Goal: Task Accomplishment & Management: Use online tool/utility

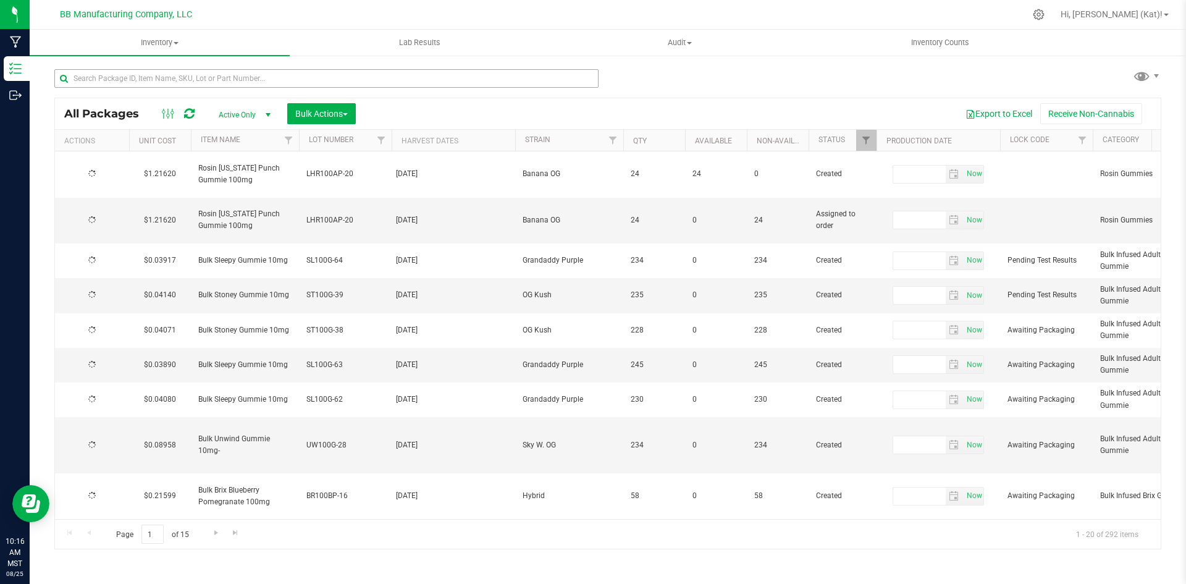
type input "[DATE]"
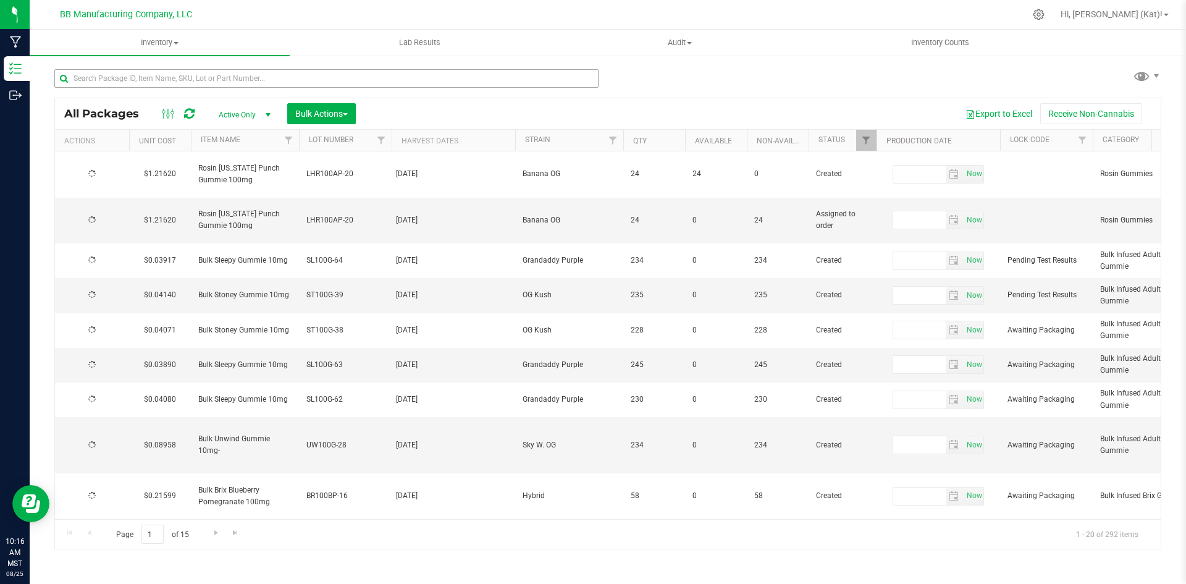
type input "[DATE]"
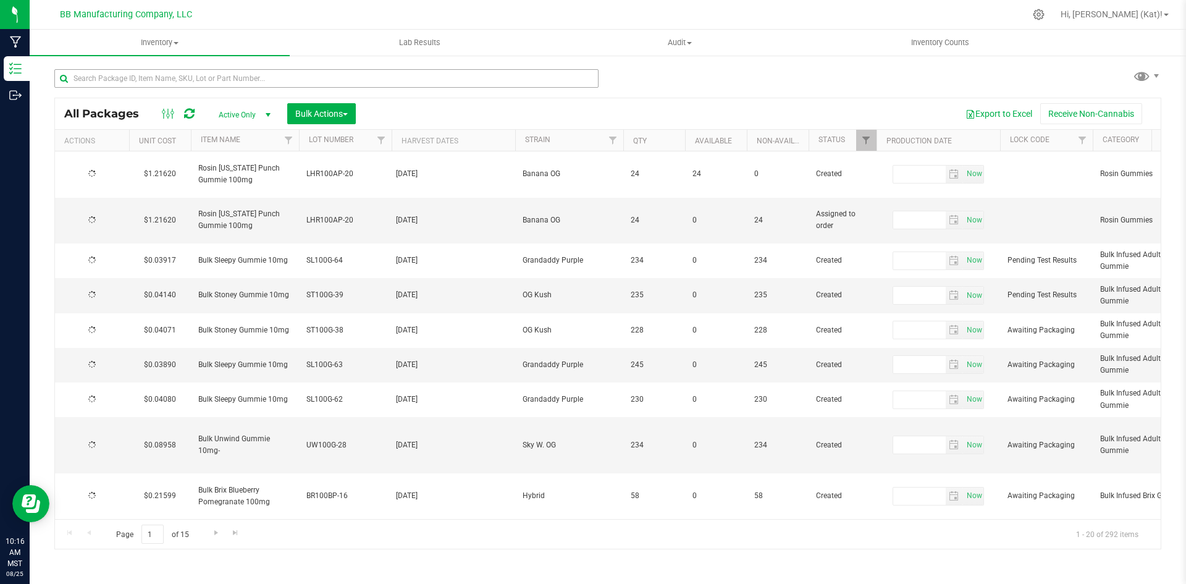
type input "[DATE]"
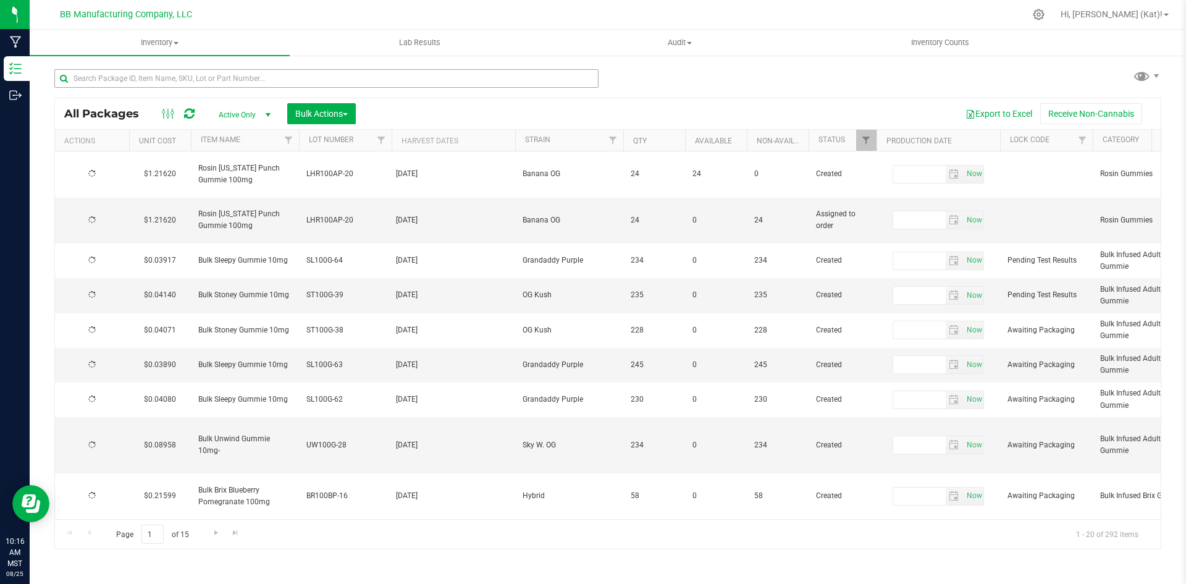
type input "[DATE]"
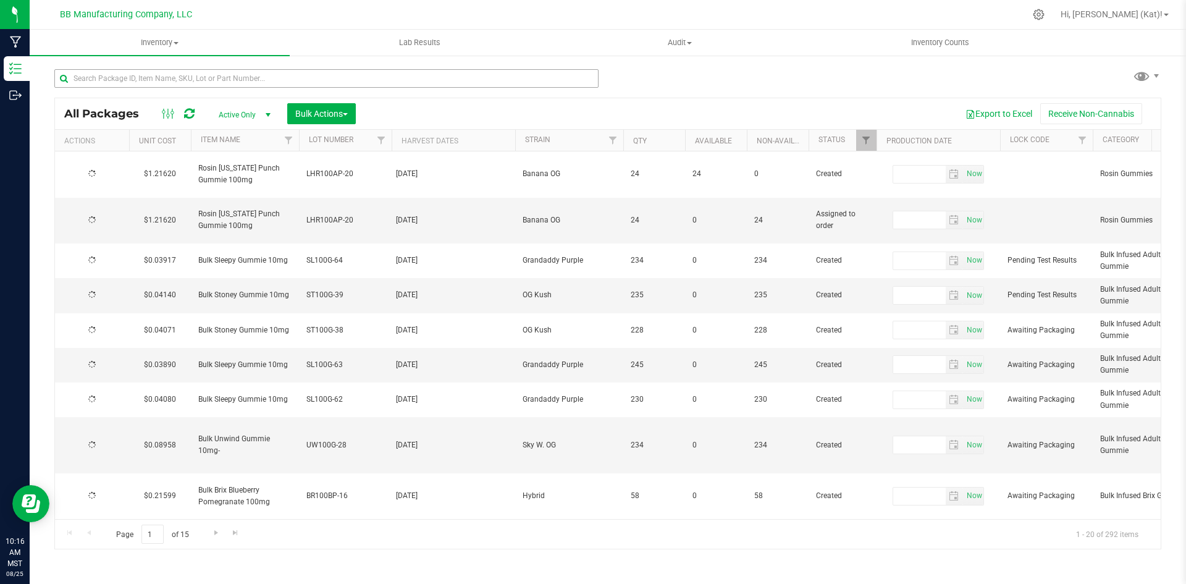
type input "[DATE]"
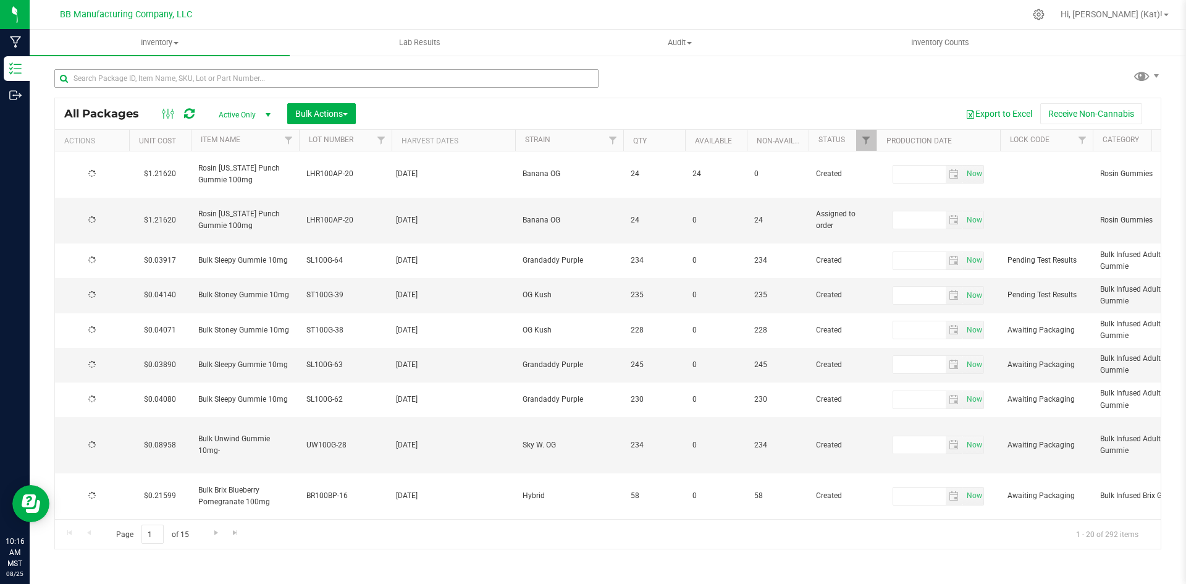
type input "[DATE]"
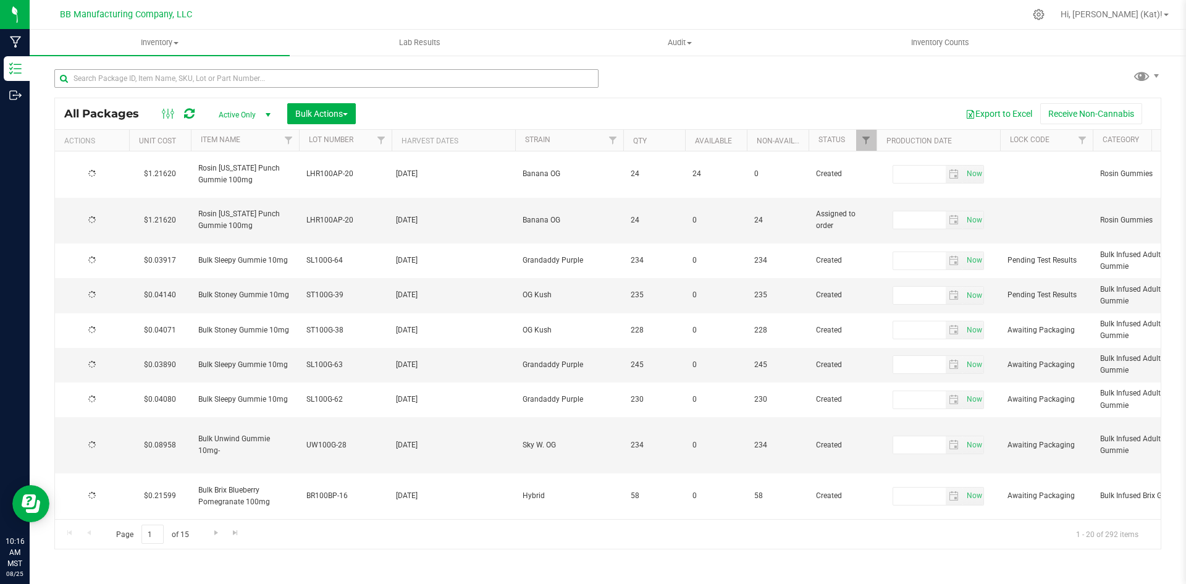
type input "[DATE]"
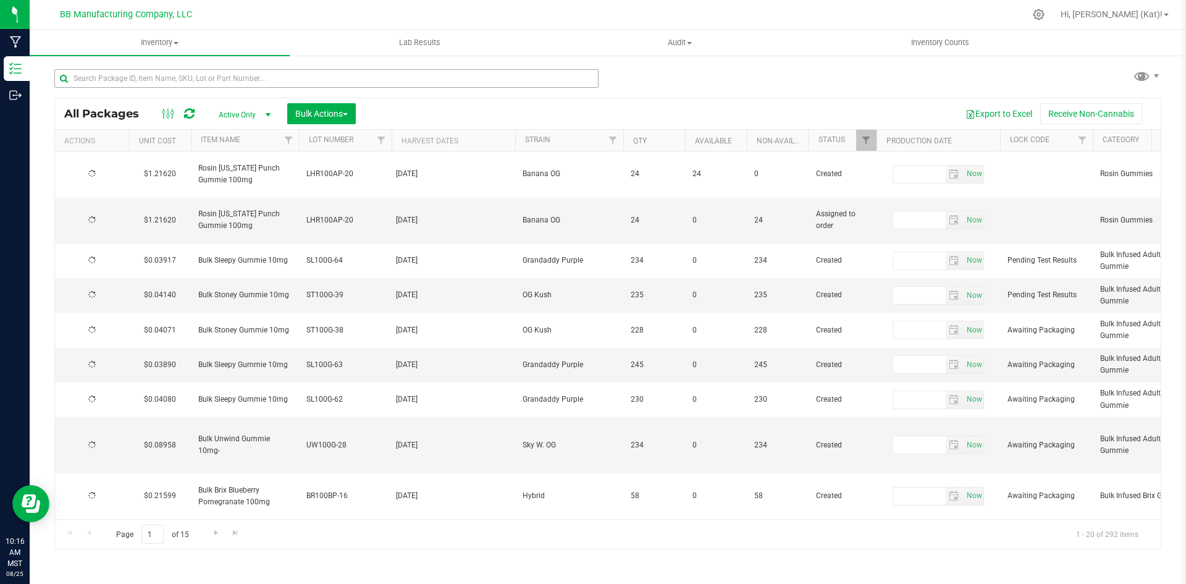
type input "[DATE]"
click at [187, 78] on input "text" at bounding box center [326, 78] width 544 height 19
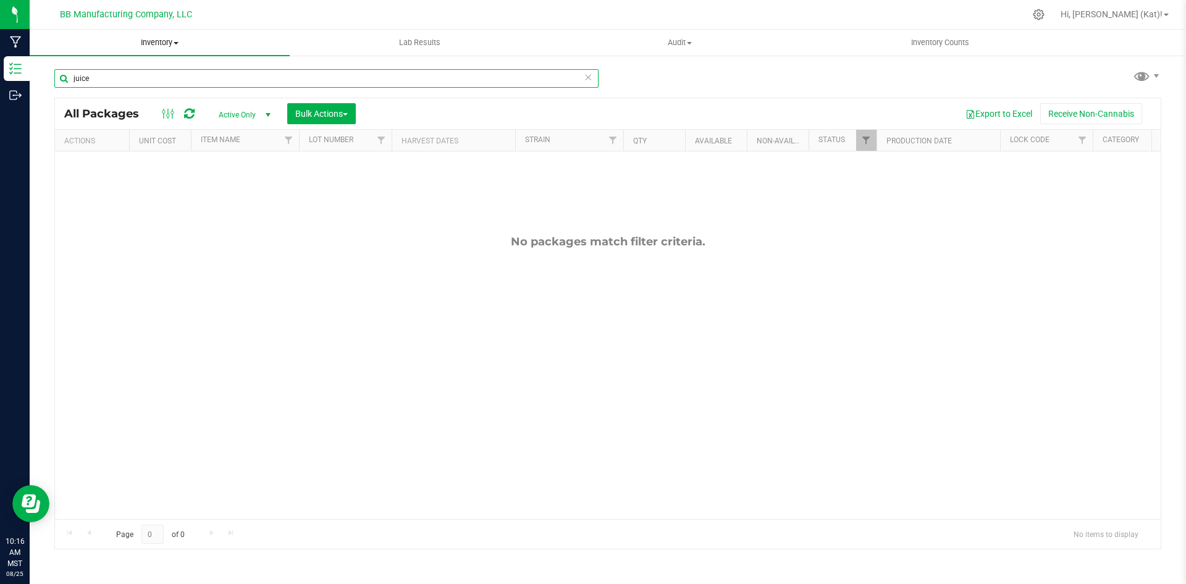
type input "juice"
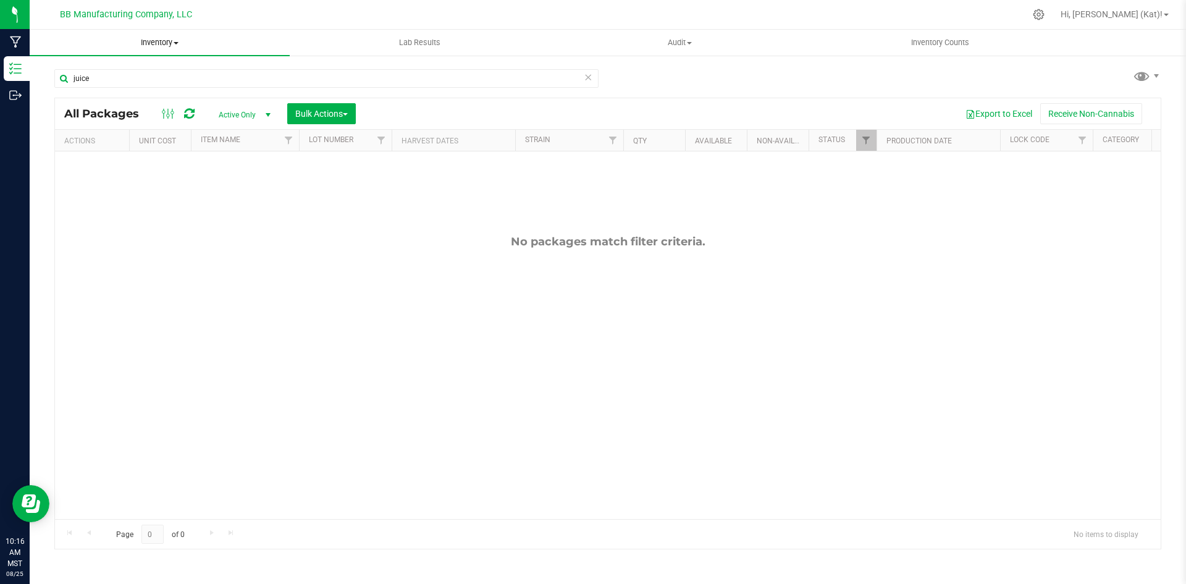
click at [170, 50] on uib-tab-heading "Inventory All packages All inventory Waste log Create inventory" at bounding box center [160, 43] width 260 height 26
click at [121, 89] on li "All inventory" at bounding box center [160, 89] width 260 height 15
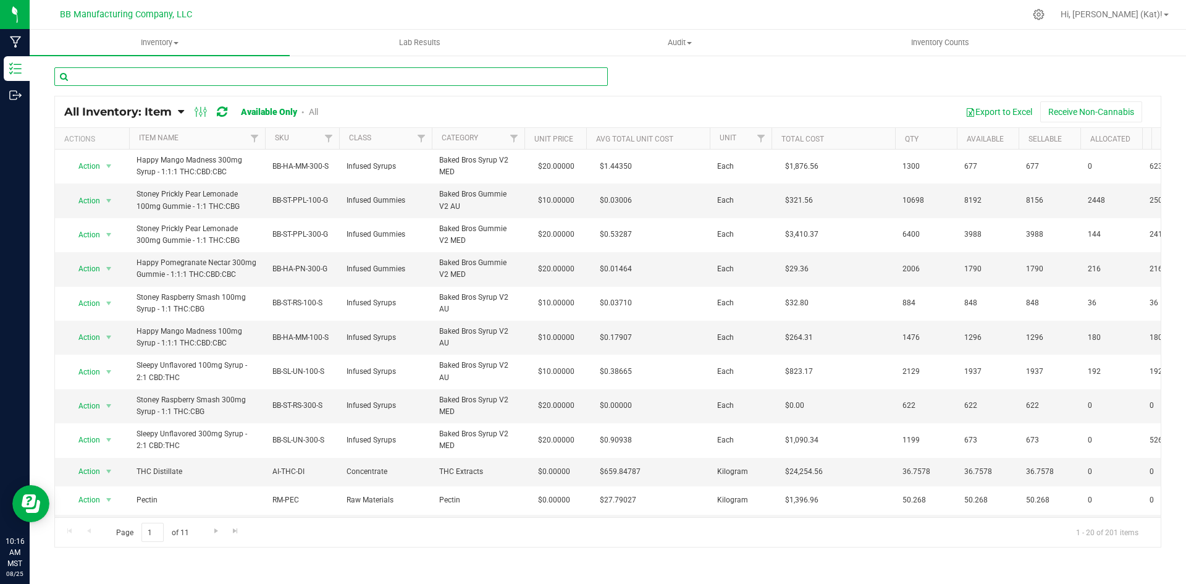
click at [127, 76] on input "text" at bounding box center [331, 76] width 554 height 19
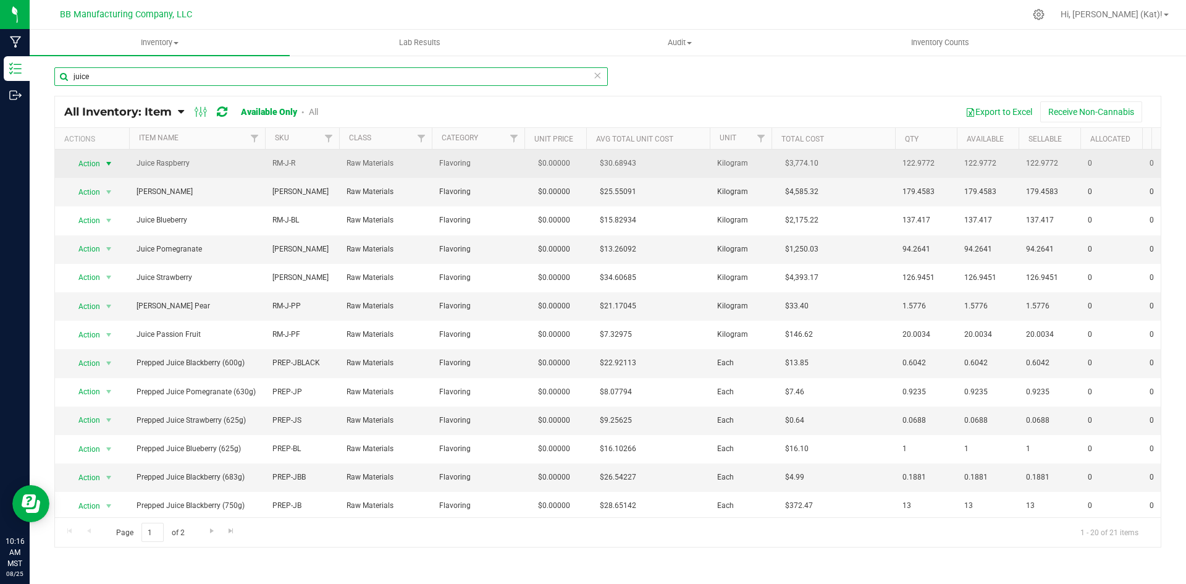
type input "juice"
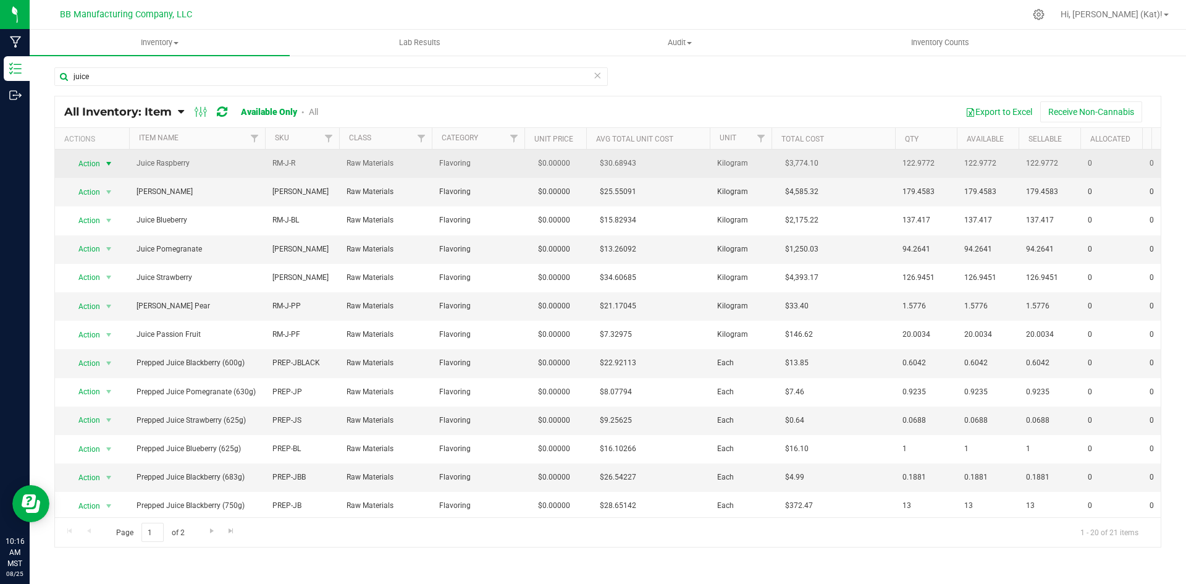
click at [103, 165] on span "select" at bounding box center [108, 163] width 15 height 17
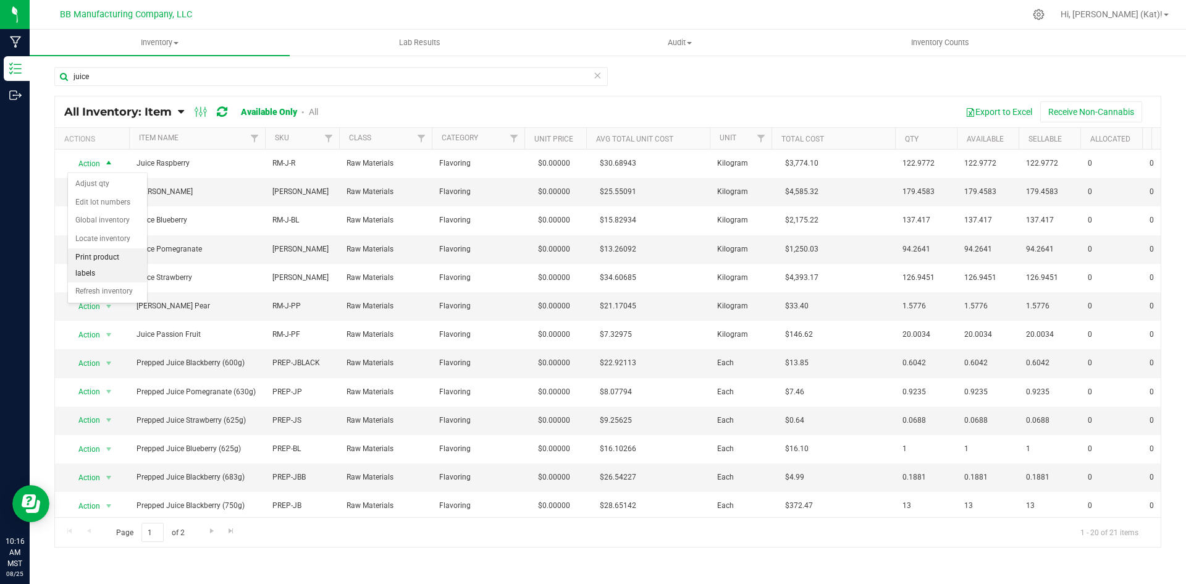
click at [106, 255] on li "Print product labels" at bounding box center [107, 265] width 79 height 34
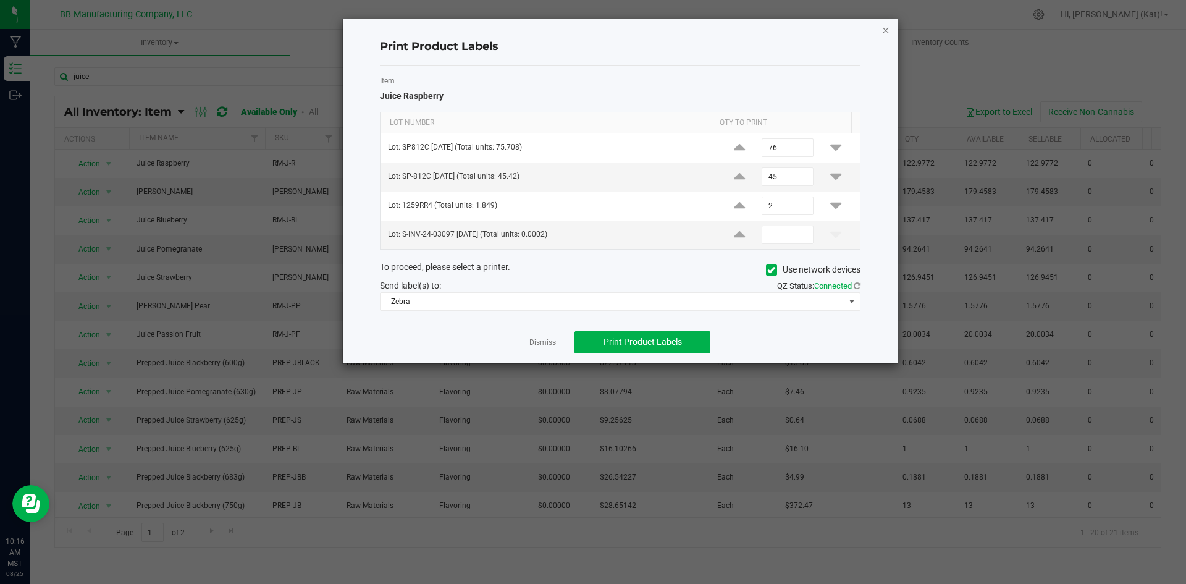
click at [887, 32] on icon "button" at bounding box center [886, 29] width 9 height 15
